Goal: Complete application form

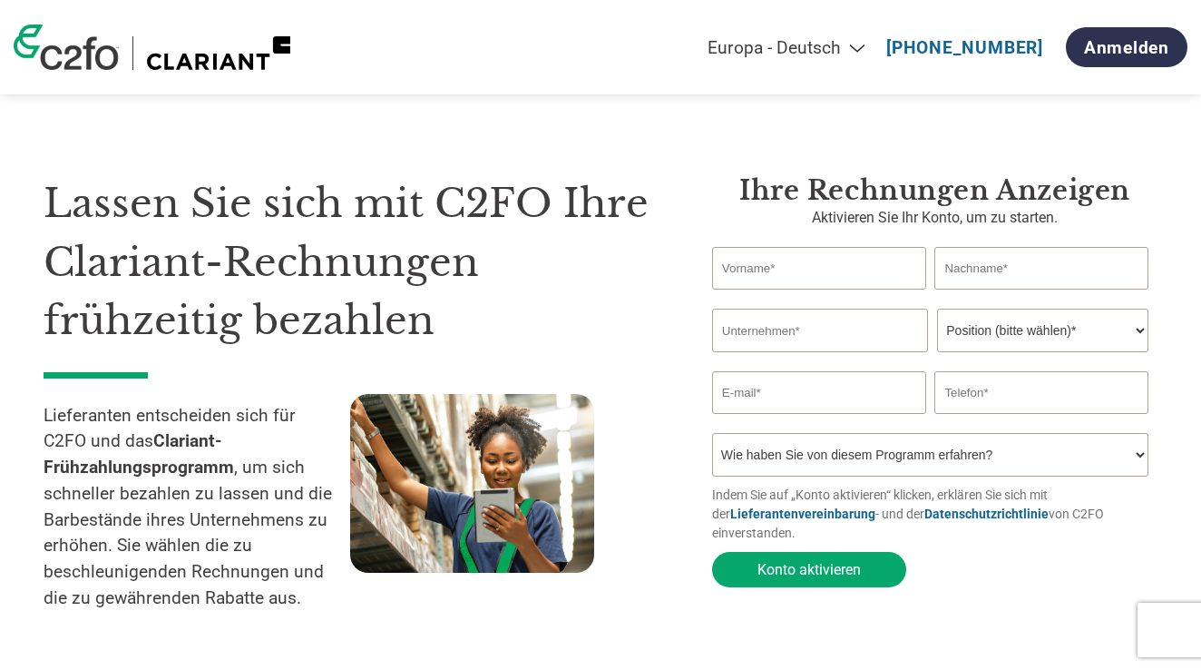
select select "de"
click at [893, 266] on input "text" at bounding box center [819, 268] width 214 height 43
type input "[PERSON_NAME]"
type input "Ottenloher"
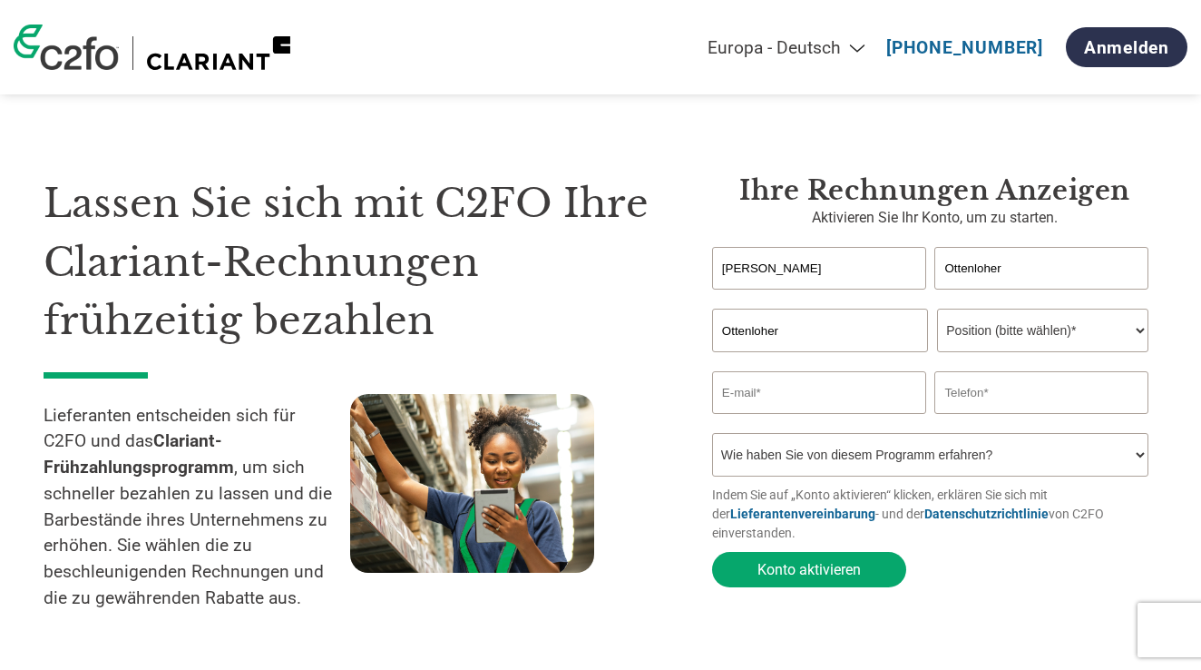
type input "[EMAIL_ADDRESS][DOMAIN_NAME]"
select select "OWNER_FOUNDER"
click at [1113, 391] on input "text" at bounding box center [1041, 392] width 214 height 43
type input "00491604441242"
select select "Email"
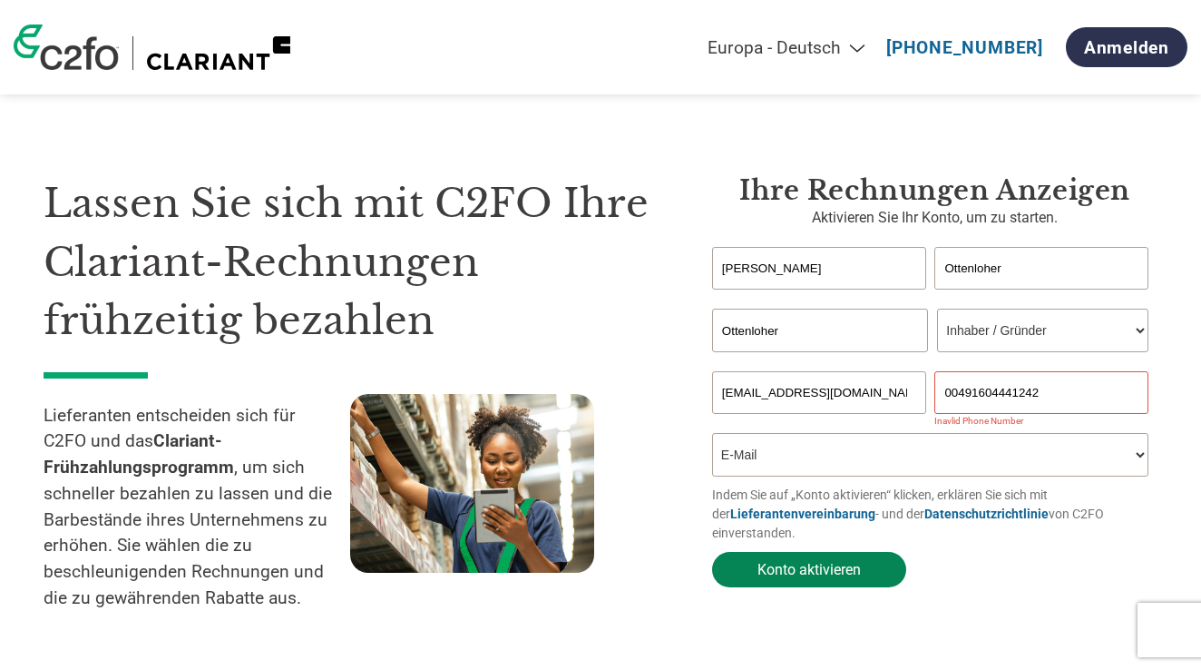
click at [844, 566] on button "Konto aktivieren" at bounding box center [809, 569] width 194 height 35
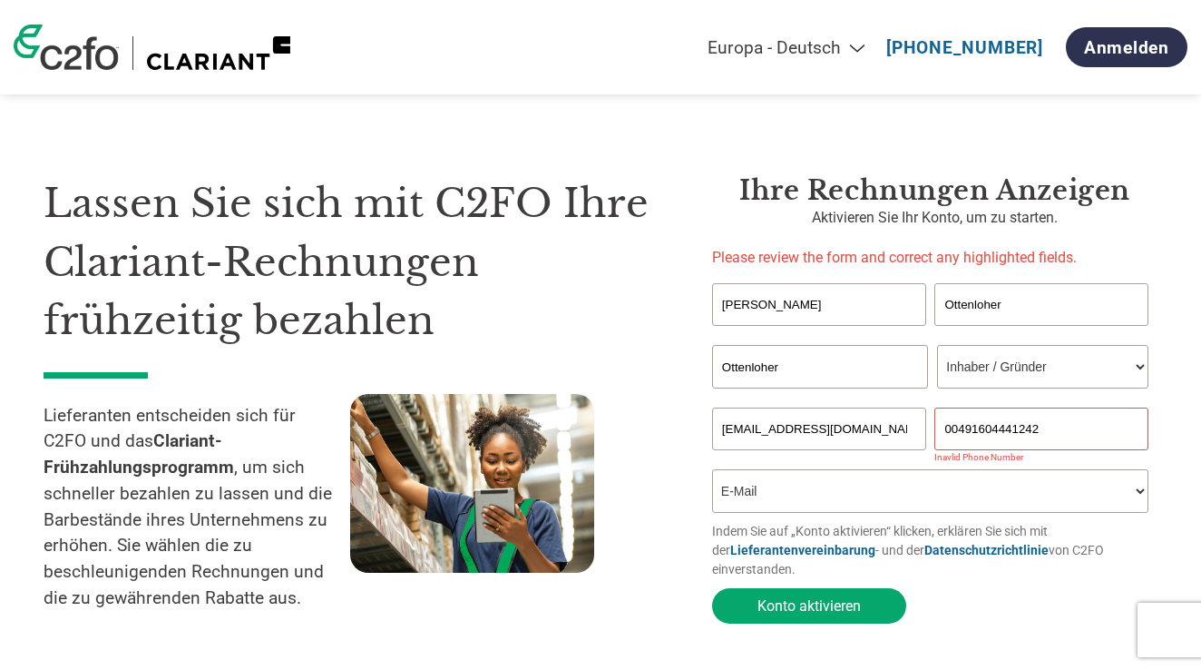
click at [971, 428] on input "00491604441242" at bounding box center [1041, 428] width 214 height 43
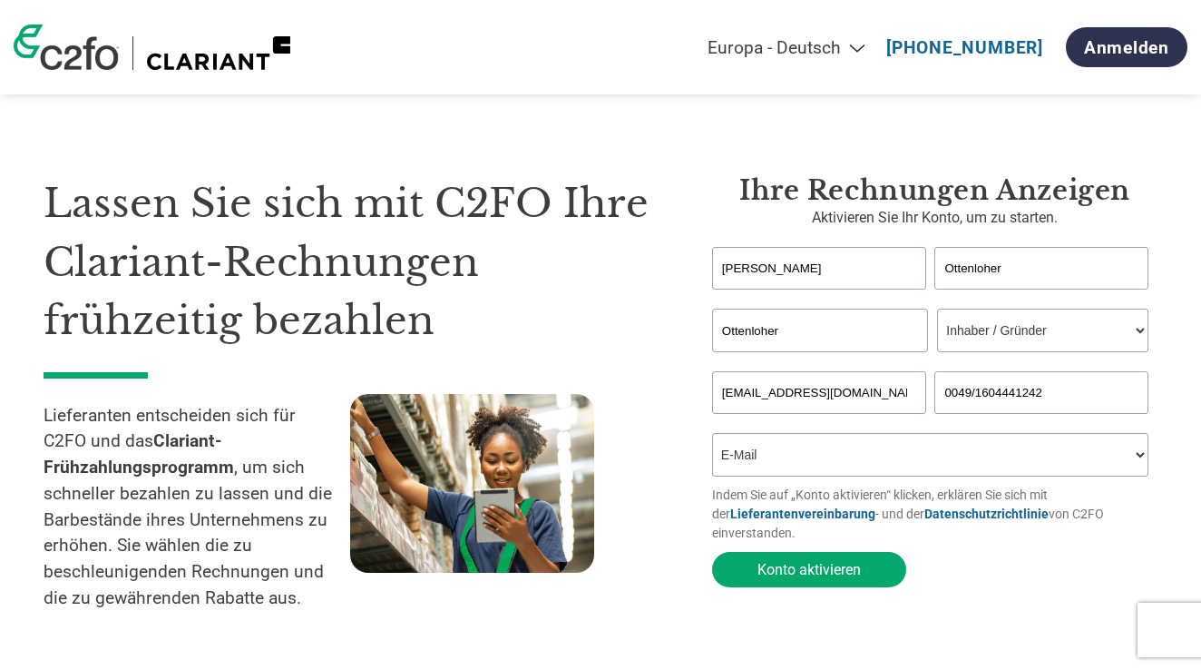
click at [991, 388] on input "0049/1604441242" at bounding box center [1041, 392] width 214 height 43
click at [824, 564] on button "Konto aktivieren" at bounding box center [809, 569] width 194 height 35
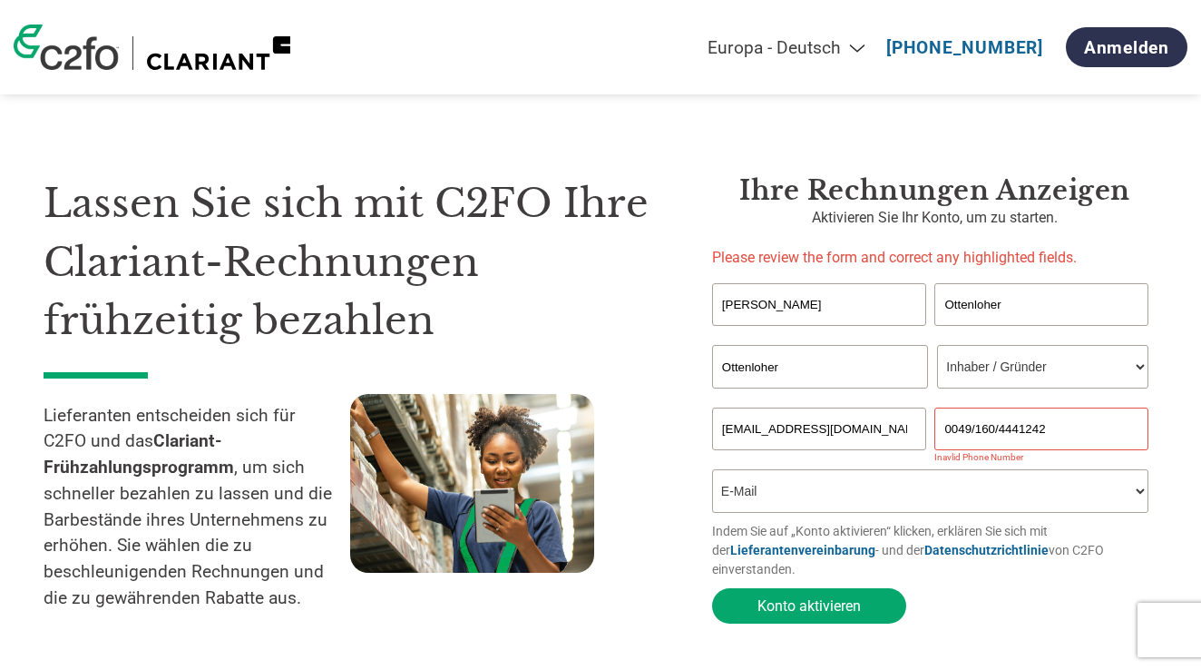
click at [1003, 425] on input "0049/160/4441242" at bounding box center [1041, 428] width 214 height 43
click at [1114, 431] on input "0049/160/4441242" at bounding box center [1041, 428] width 214 height 43
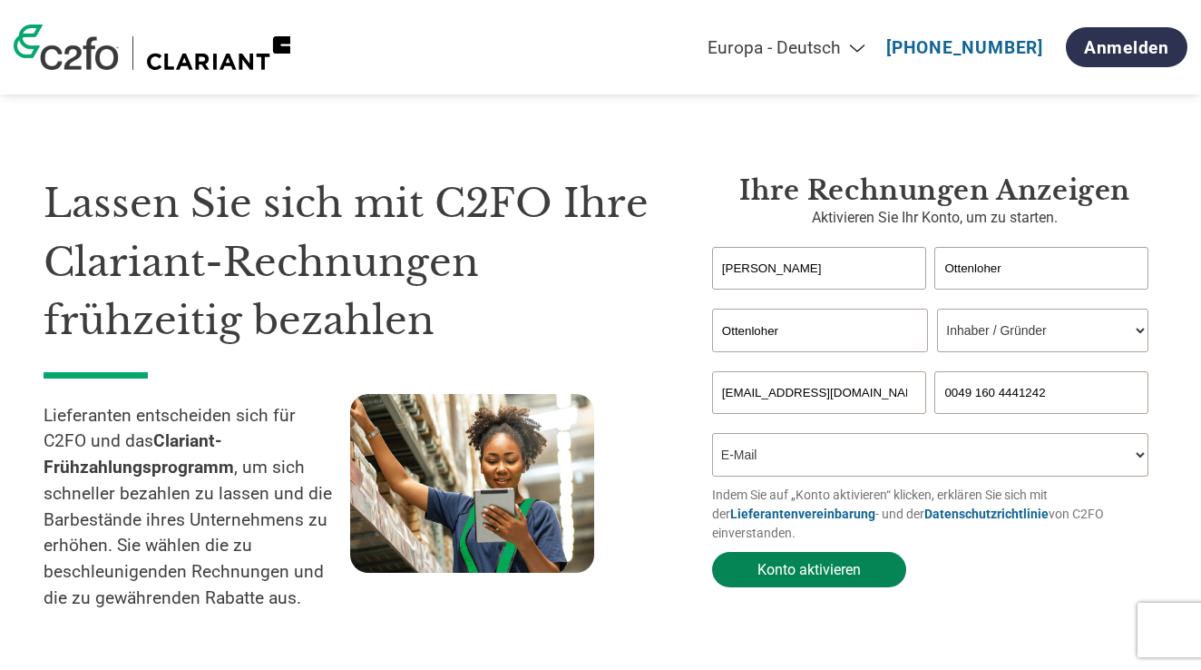
click at [847, 570] on button "Konto aktivieren" at bounding box center [809, 569] width 194 height 35
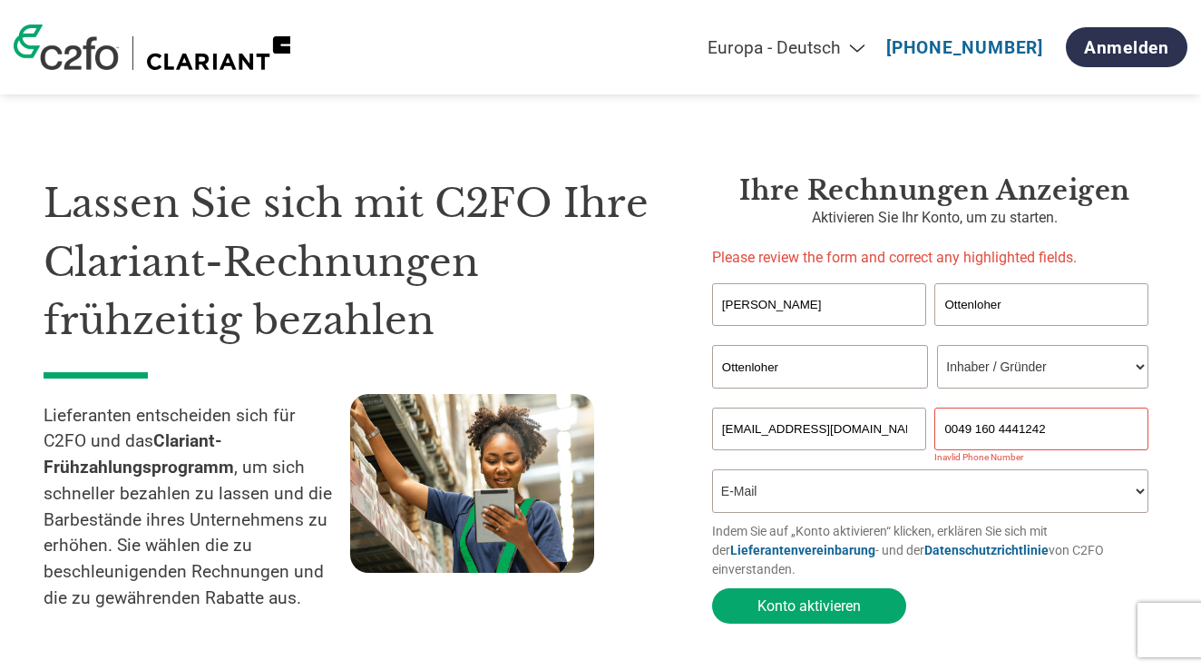
click at [959, 428] on input "0049 160 4441242" at bounding box center [1041, 428] width 214 height 43
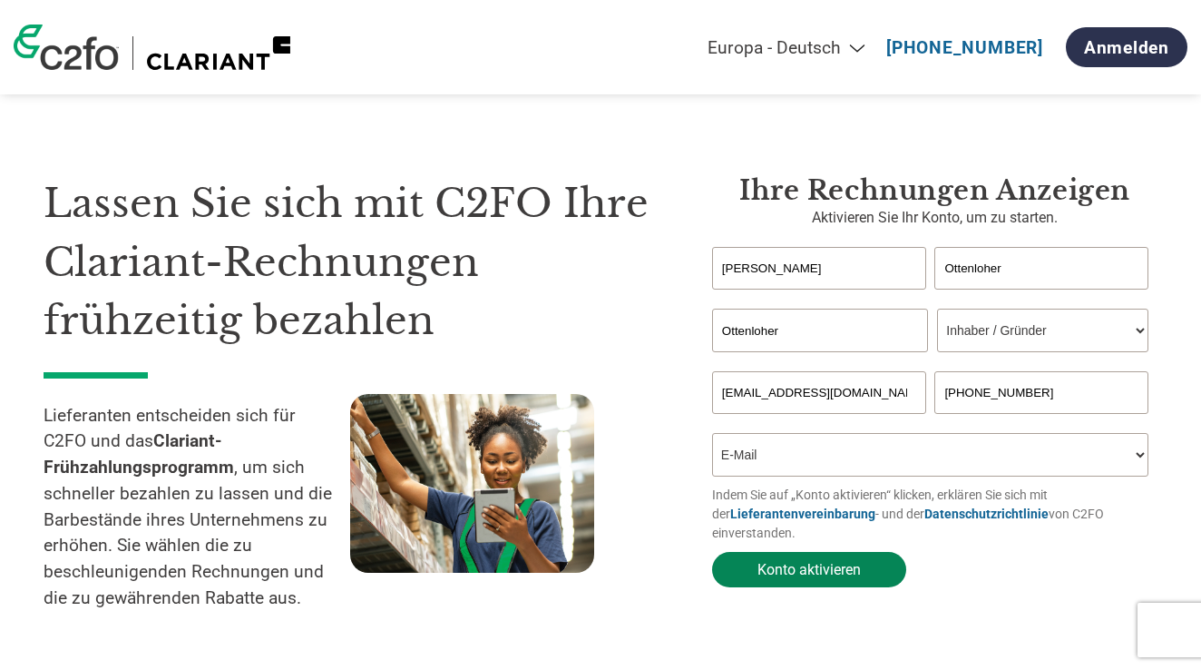
type input "[PHONE_NUMBER]"
click at [833, 560] on button "Konto aktivieren" at bounding box center [809, 569] width 194 height 35
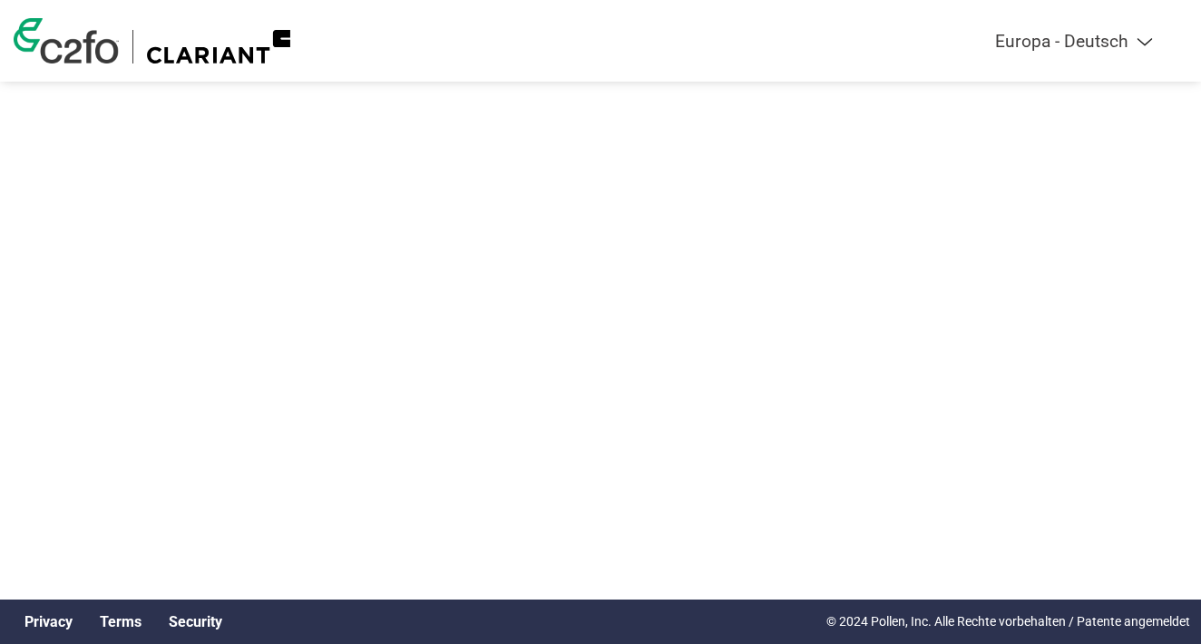
select select "de"
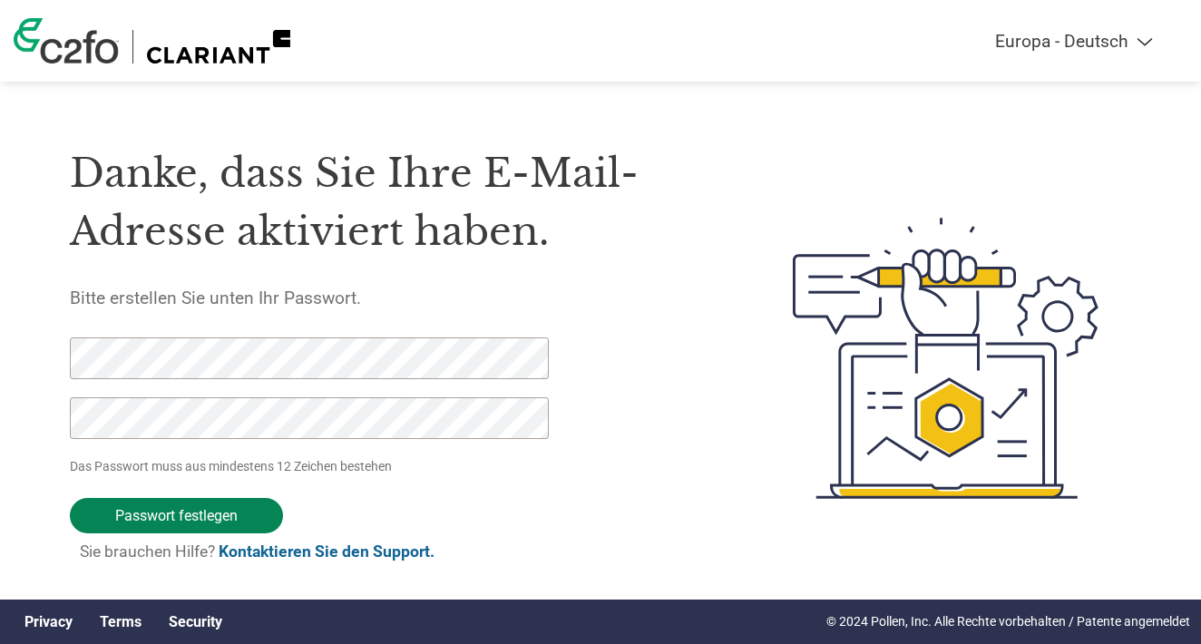
click at [210, 512] on input "Passwort festlegen" at bounding box center [176, 515] width 213 height 35
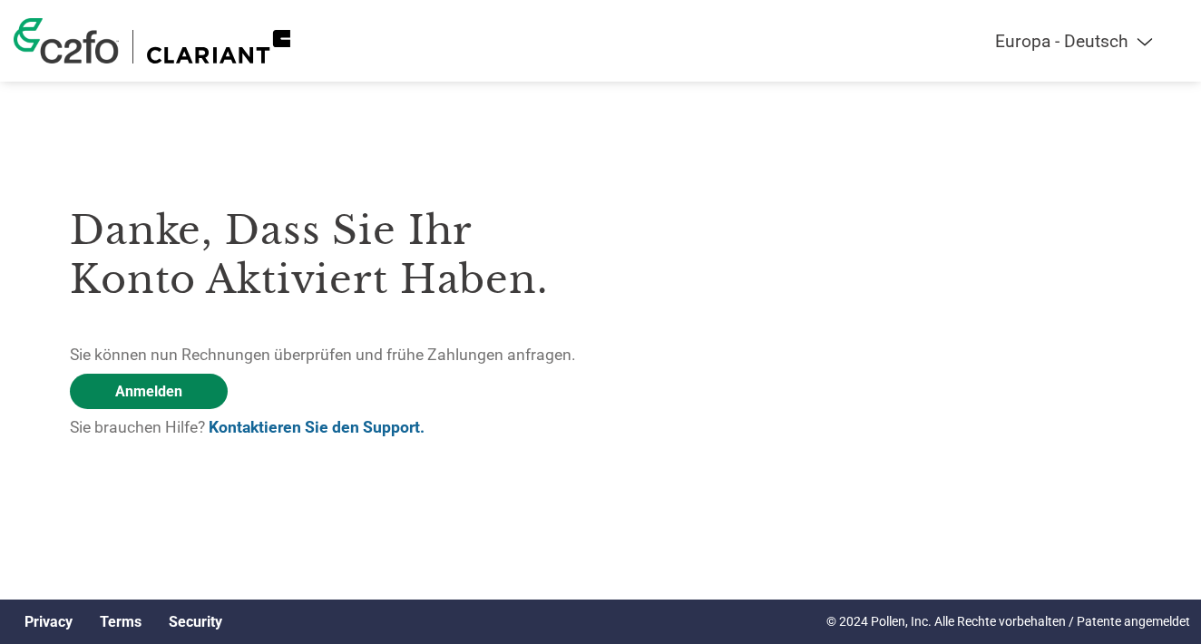
click at [130, 392] on link "Anmelden" at bounding box center [149, 391] width 158 height 35
